Goal: Transaction & Acquisition: Purchase product/service

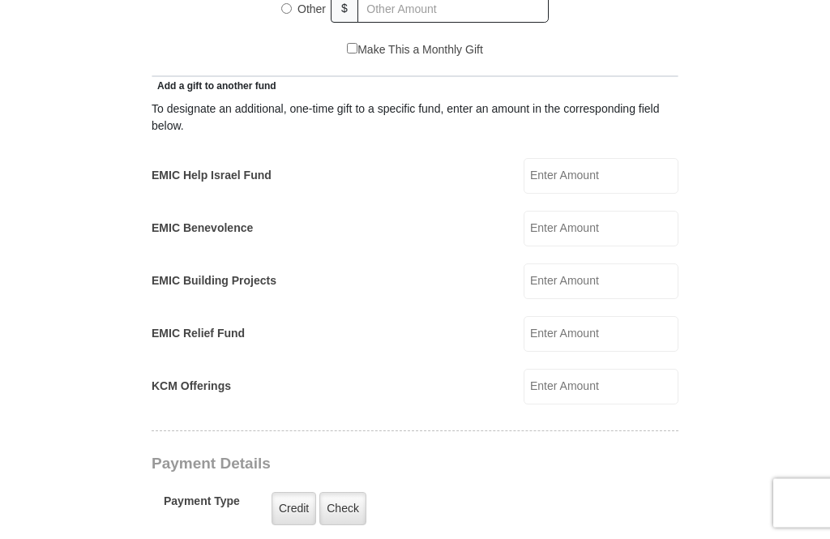
scroll to position [880, 0]
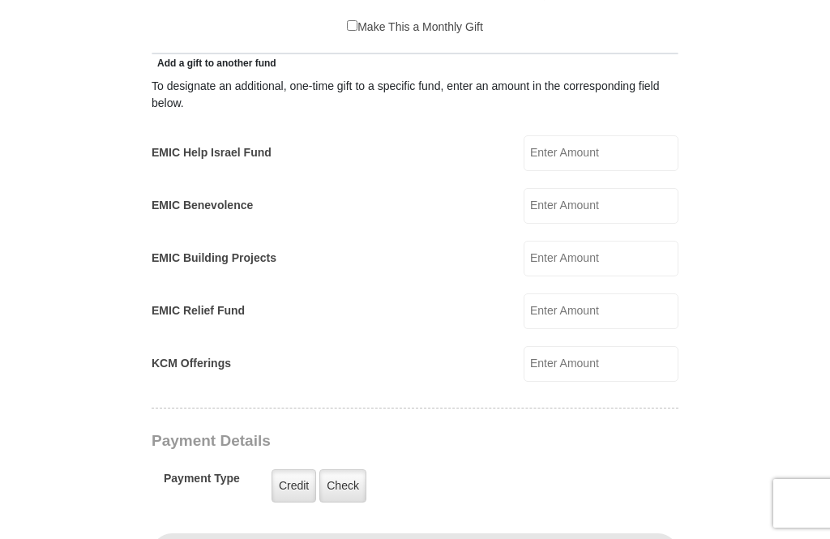
click at [636, 159] on input "EMIC Help Israel Fund" at bounding box center [601, 153] width 155 height 36
type input "100"
click at [758, 173] on form "Eagle Mountain International Church Online Giving Because of gifts like yours, …" at bounding box center [415, 363] width 762 height 2356
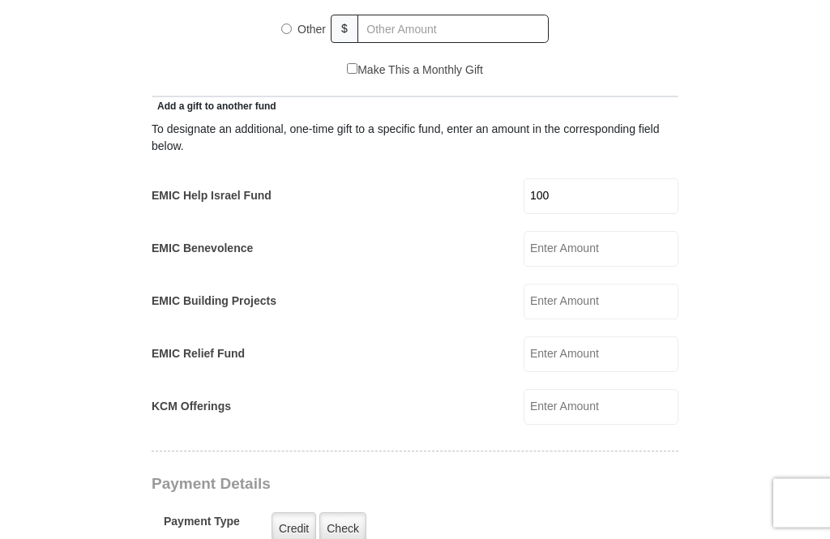
scroll to position [863, 0]
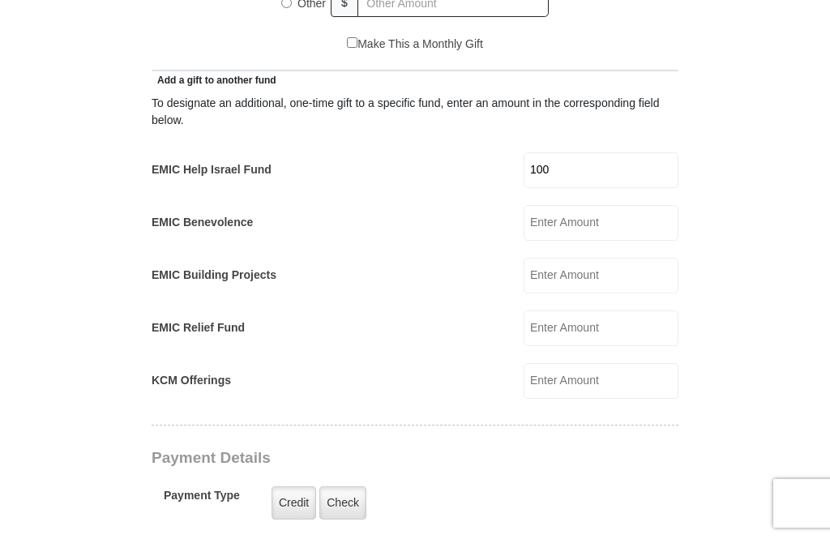
click at [611, 225] on input "EMIC Benevolence" at bounding box center [601, 223] width 155 height 36
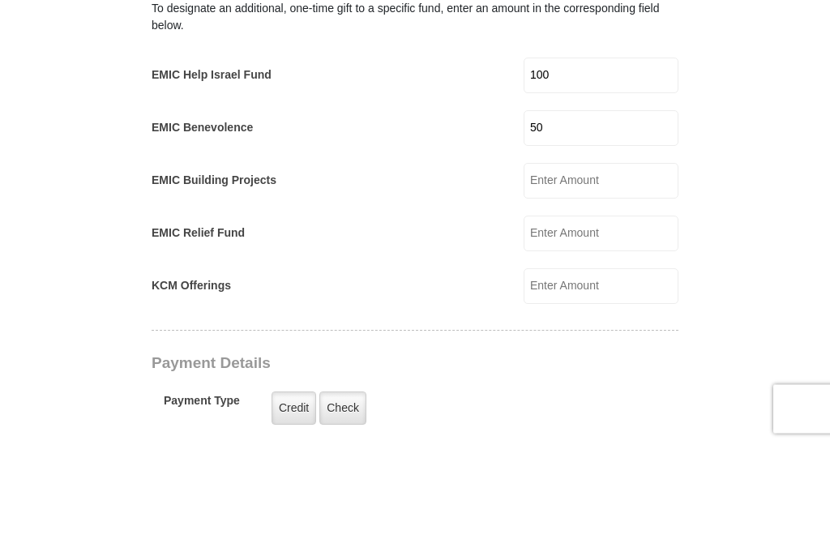
type input "50"
click at [760, 183] on form "Eagle Mountain International Church Online Giving Because of gifts like yours, …" at bounding box center [415, 393] width 762 height 2382
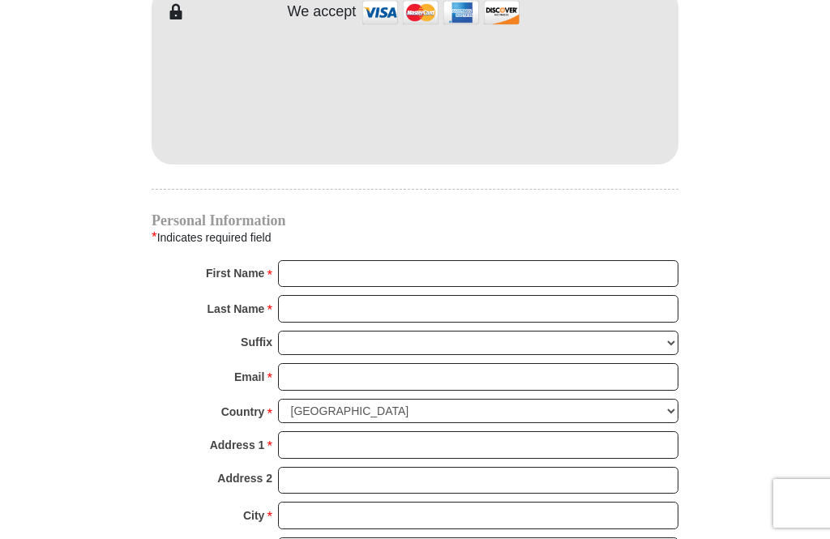
scroll to position [1429, 0]
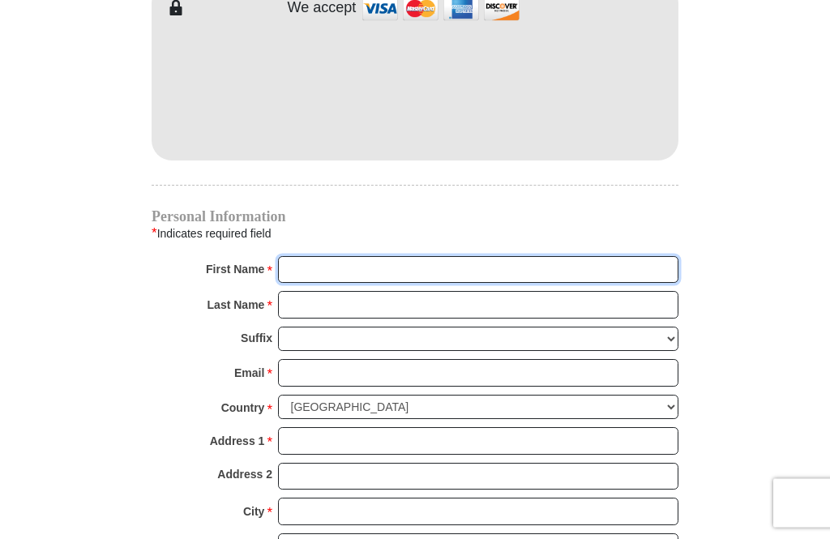
click at [565, 272] on input "First Name *" at bounding box center [478, 271] width 400 height 28
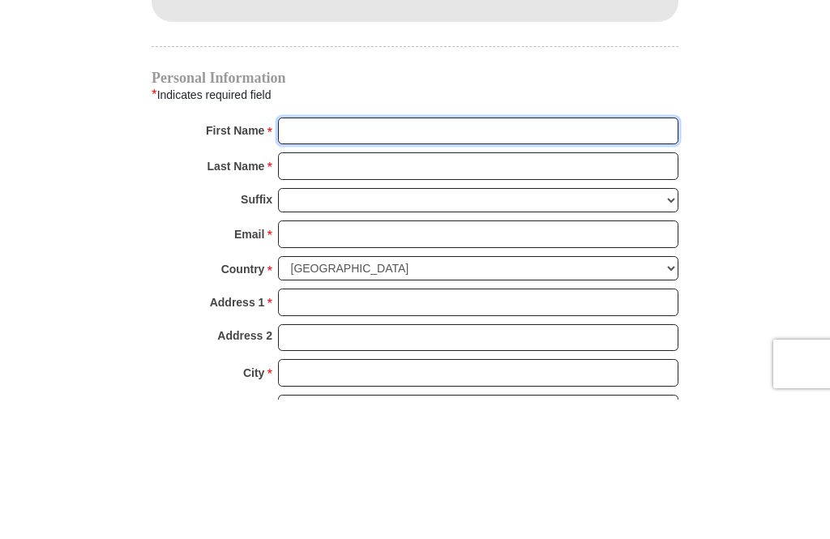
type input "Mercedes"
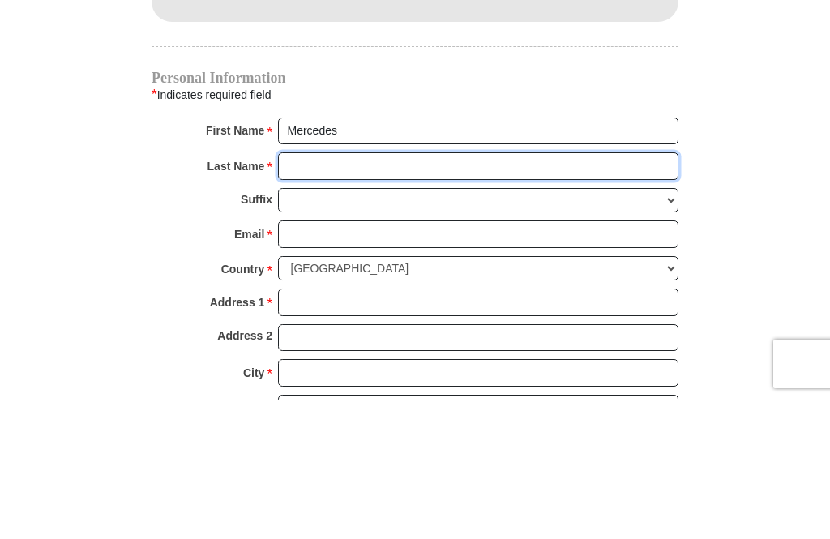
type input "Guilty"
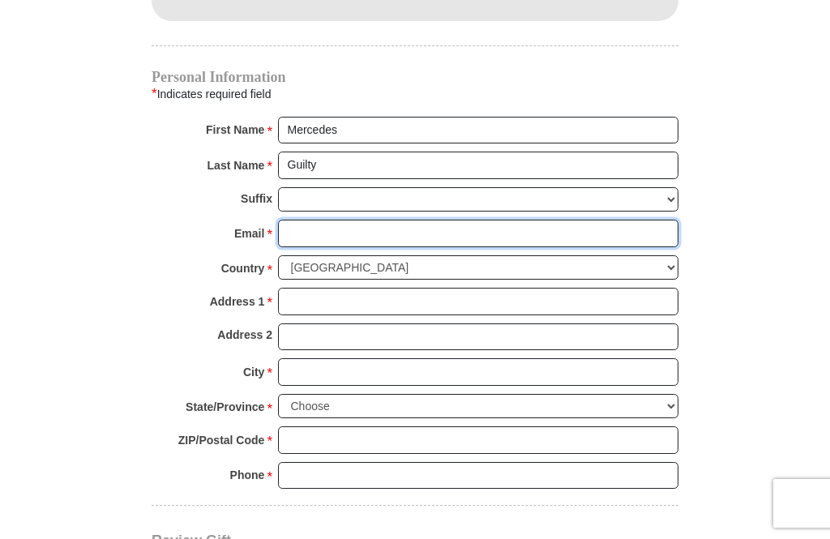
click at [433, 229] on input "Email *" at bounding box center [478, 234] width 400 height 28
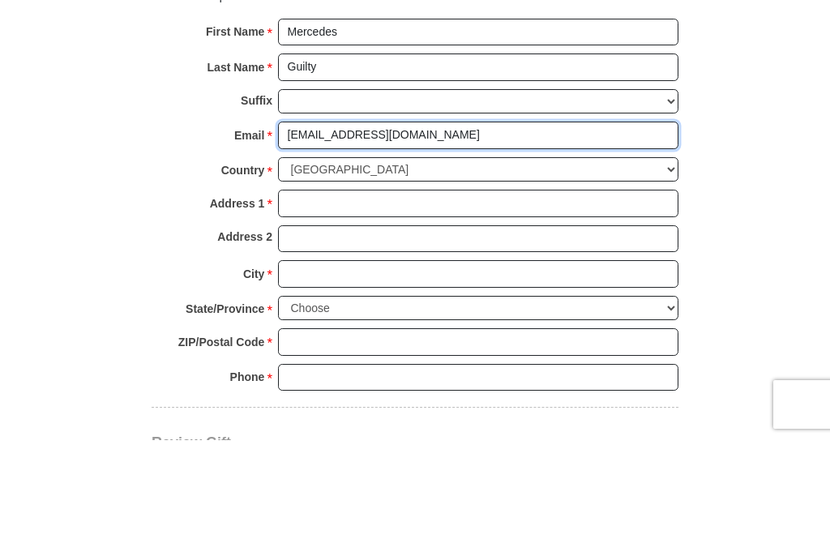
type input "3travioz@gmail.com"
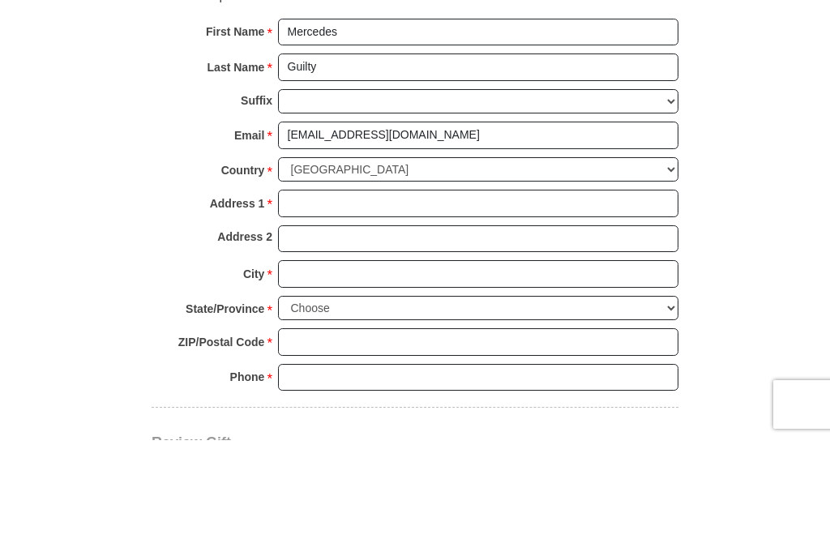
click at [398, 289] on input "Address 1 *" at bounding box center [478, 303] width 400 height 28
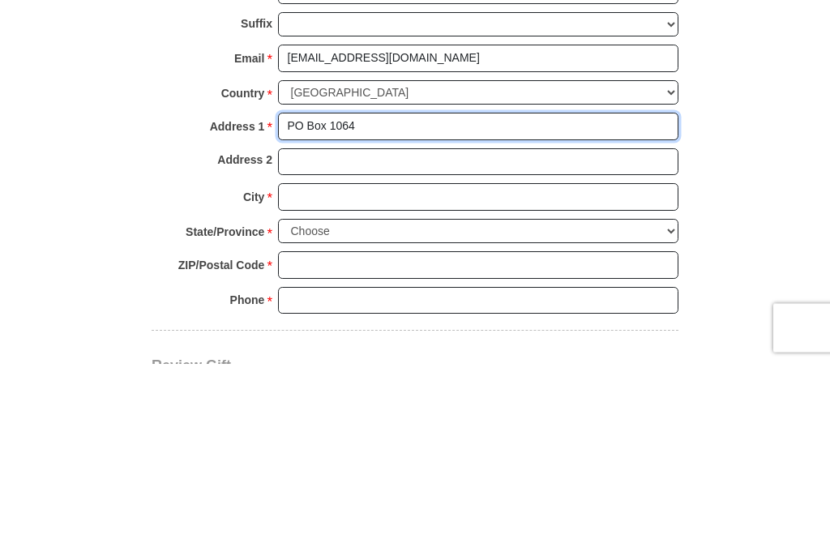
type input "PO Box 1064"
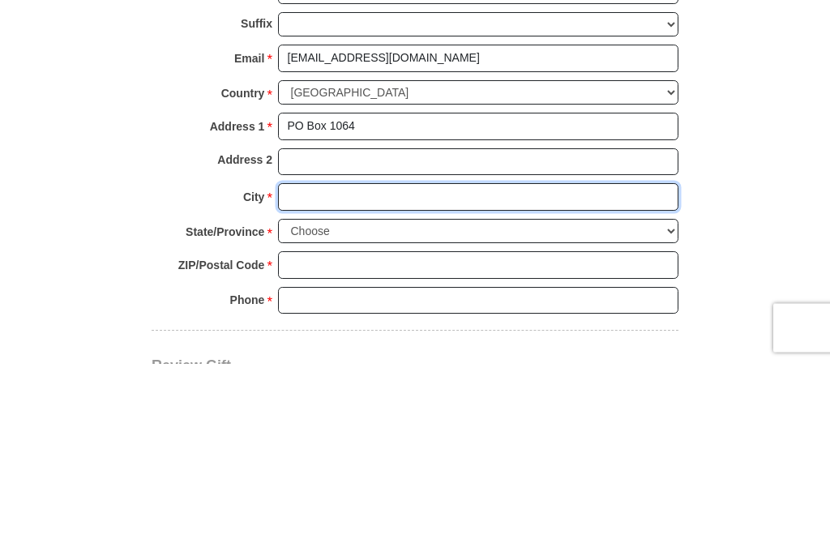
click at [523, 359] on input "City *" at bounding box center [478, 373] width 400 height 28
type input "Prosper"
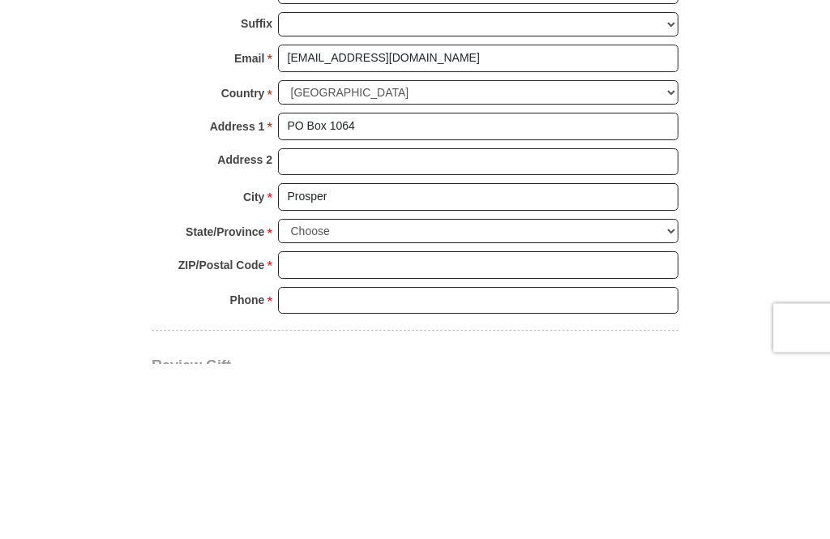
click at [384, 395] on select "Choose Alabama Alaska American Samoa Arizona Arkansas Armed Forces Americas Arm…" at bounding box center [478, 407] width 400 height 25
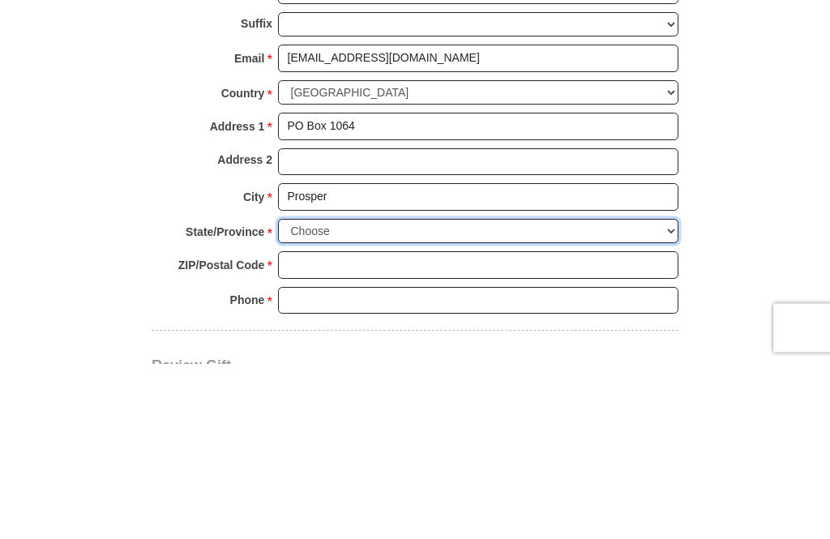
scroll to position [1744, 0]
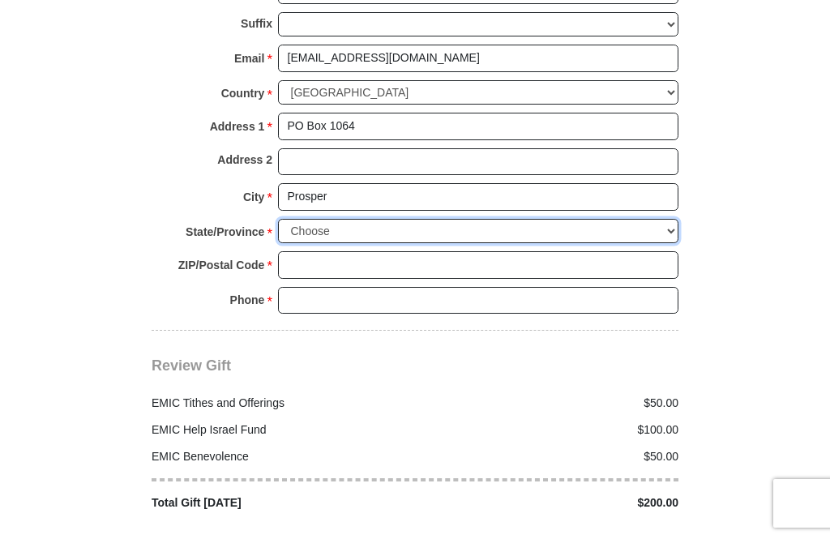
select select "TX"
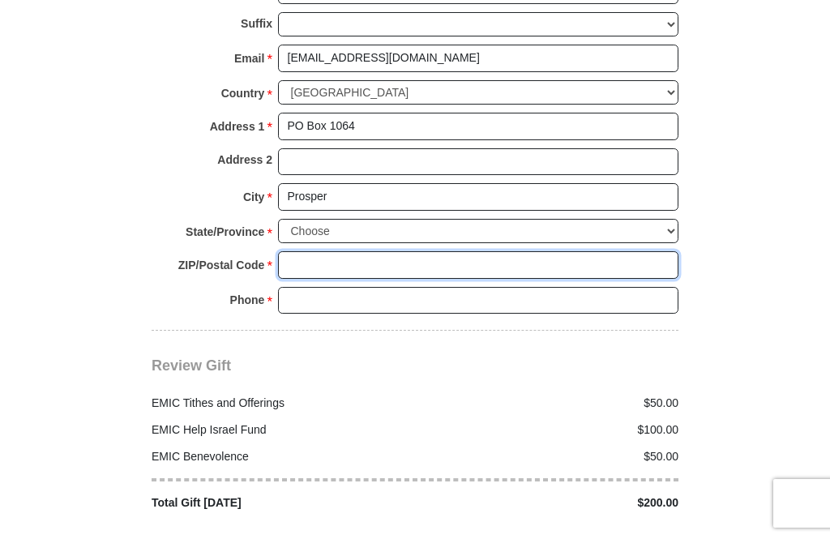
click at [402, 253] on input "ZIP/Postal Code *" at bounding box center [478, 265] width 400 height 28
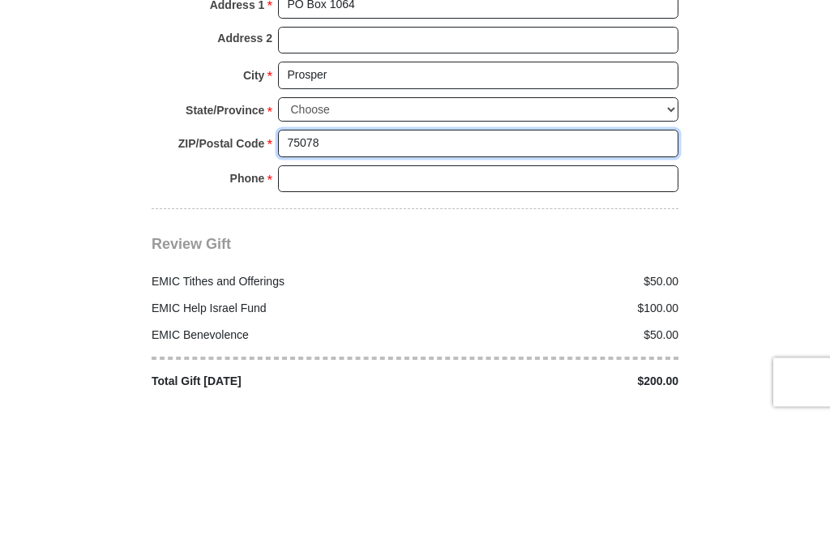
type input "75078"
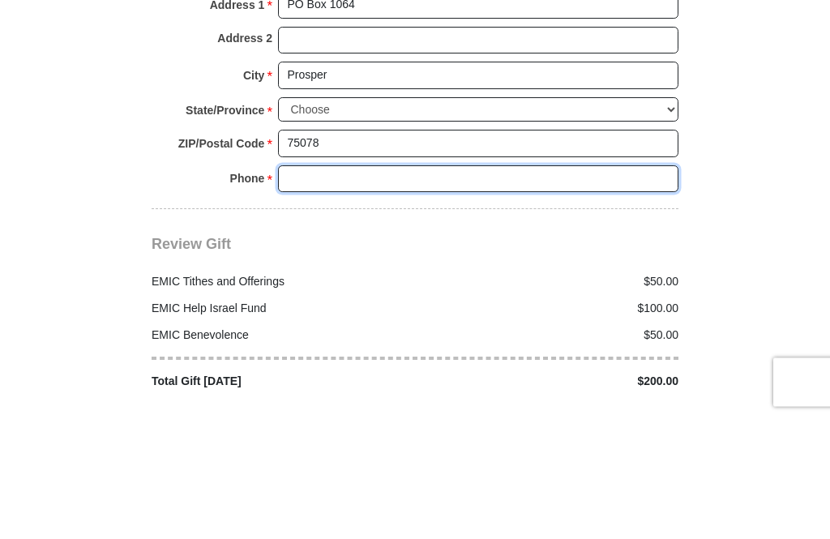
click at [416, 287] on input "Phone * *" at bounding box center [478, 301] width 400 height 28
type input "2145789995"
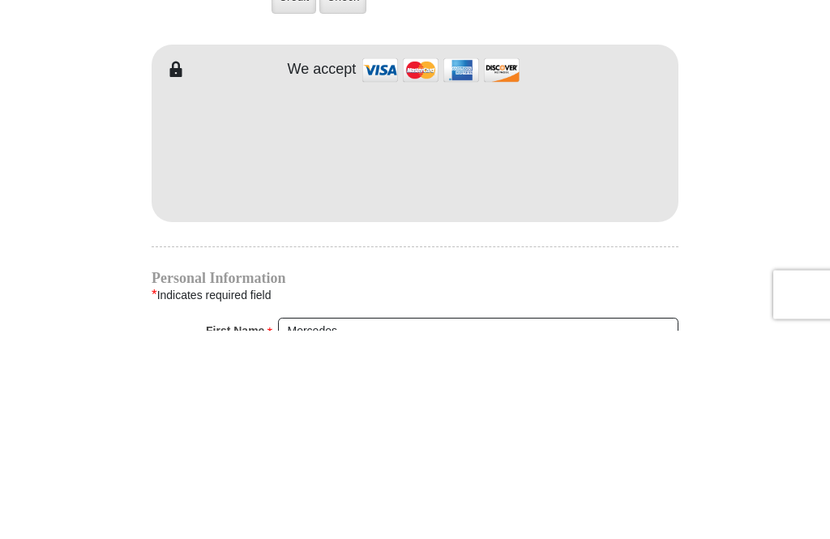
scroll to position [1368, 0]
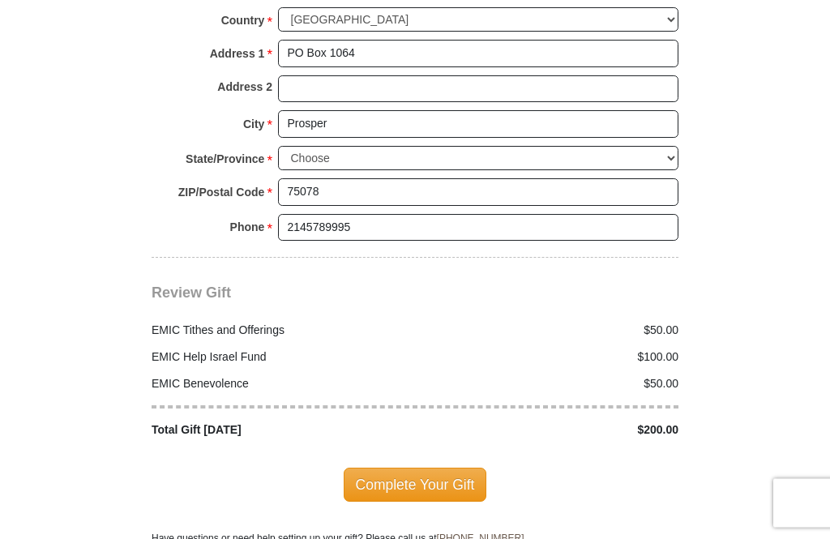
scroll to position [1817, 0]
click at [462, 468] on span "Complete Your Gift" at bounding box center [415, 485] width 143 height 34
